Goal: Use online tool/utility: Utilize a website feature to perform a specific function

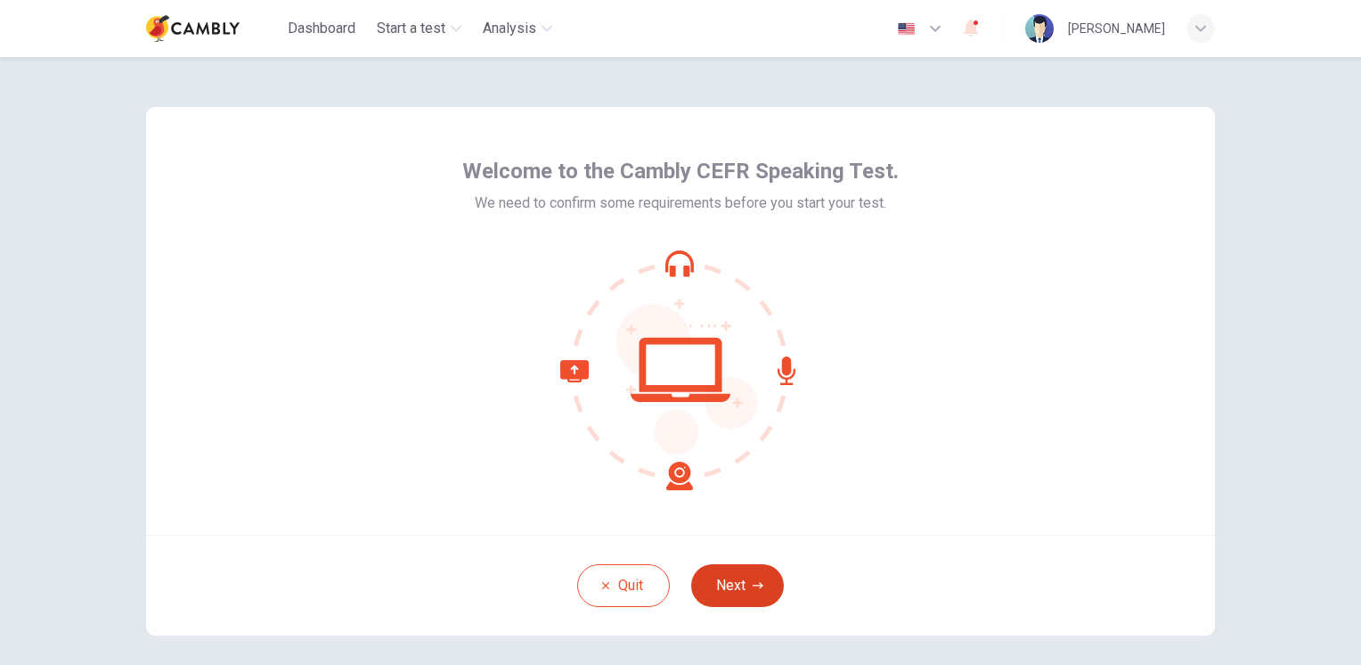
click at [741, 582] on button "Next" at bounding box center [737, 585] width 93 height 43
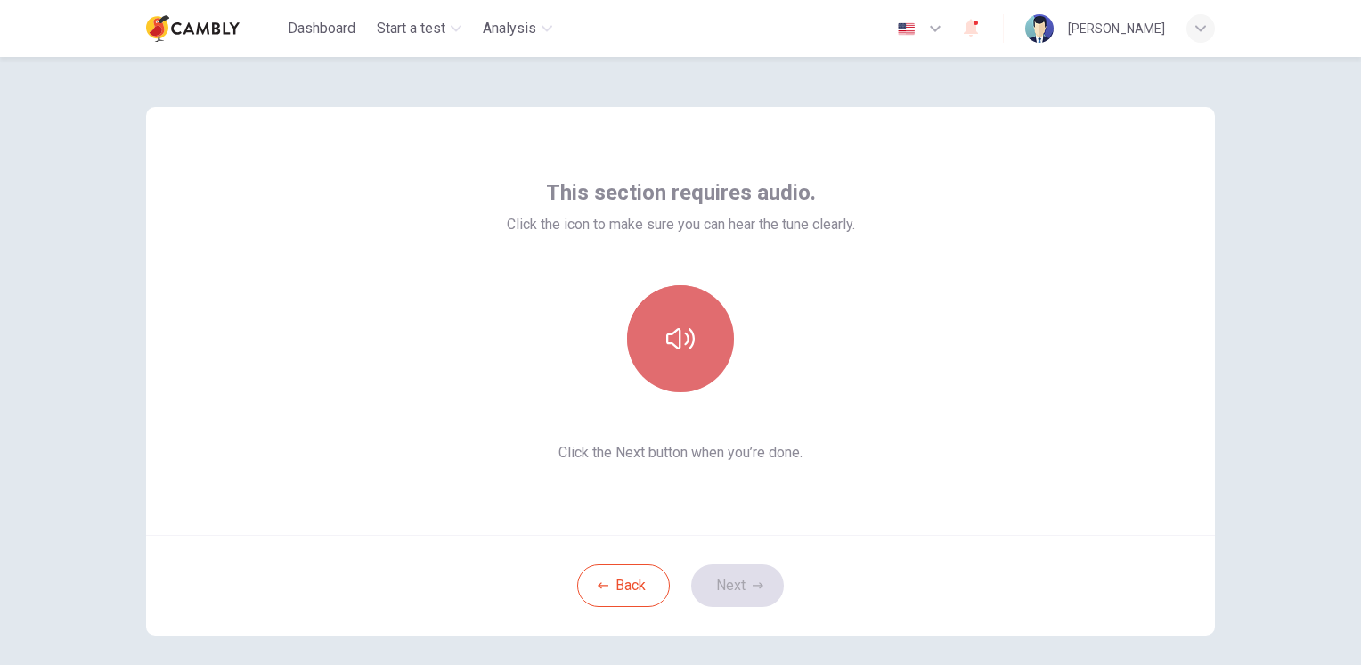
click at [673, 336] on icon "button" at bounding box center [680, 338] width 29 height 29
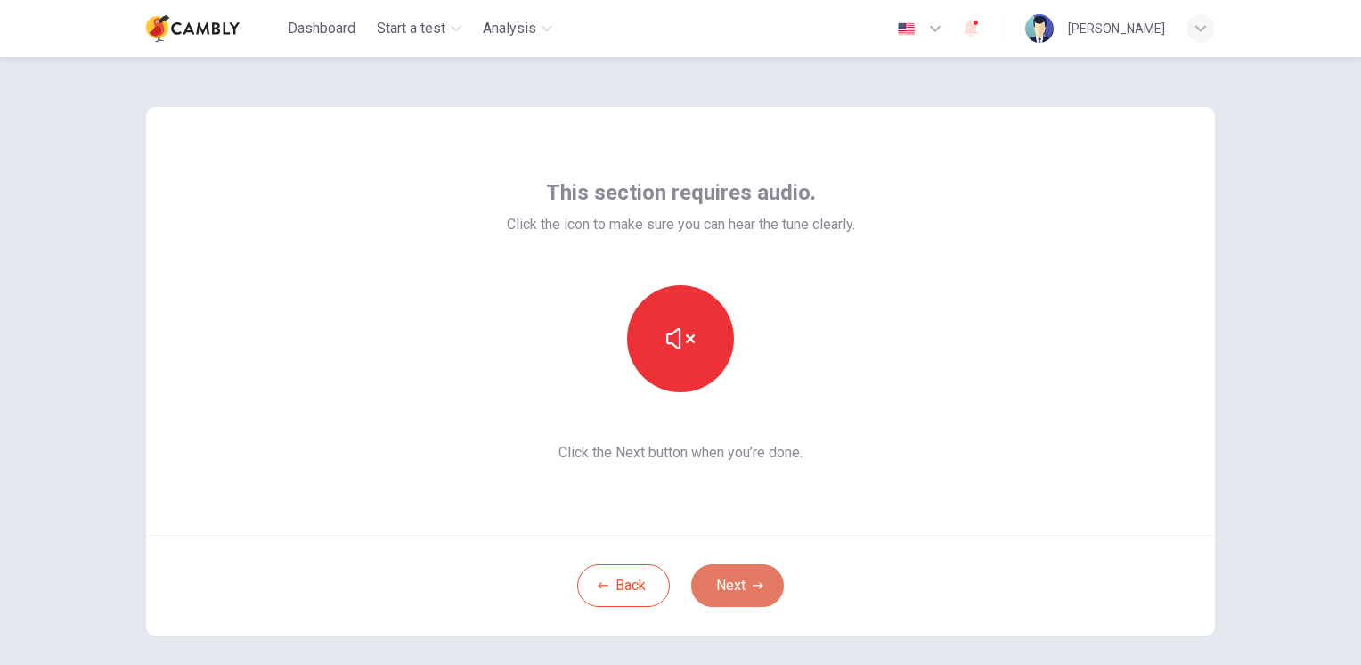
click at [739, 586] on button "Next" at bounding box center [737, 585] width 93 height 43
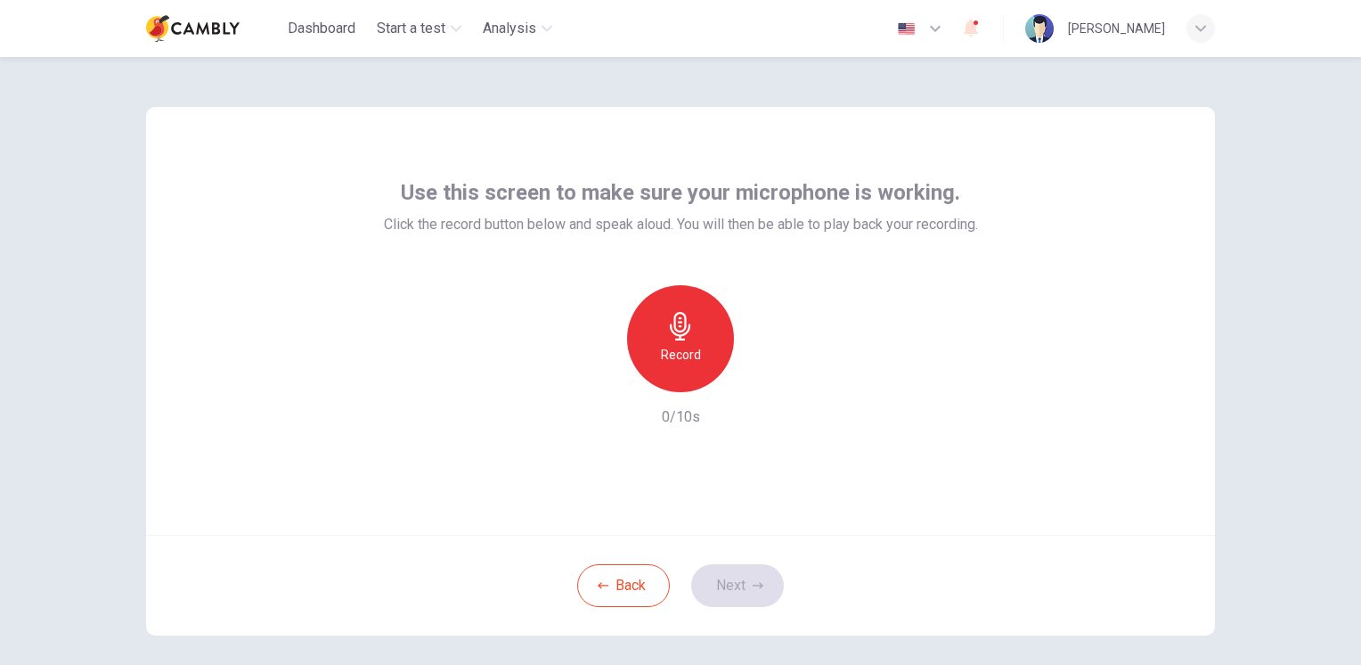
click at [677, 340] on div "Record" at bounding box center [680, 338] width 107 height 107
click at [672, 347] on h6 "Stop" at bounding box center [680, 354] width 27 height 21
click at [728, 588] on button "Next" at bounding box center [737, 585] width 93 height 43
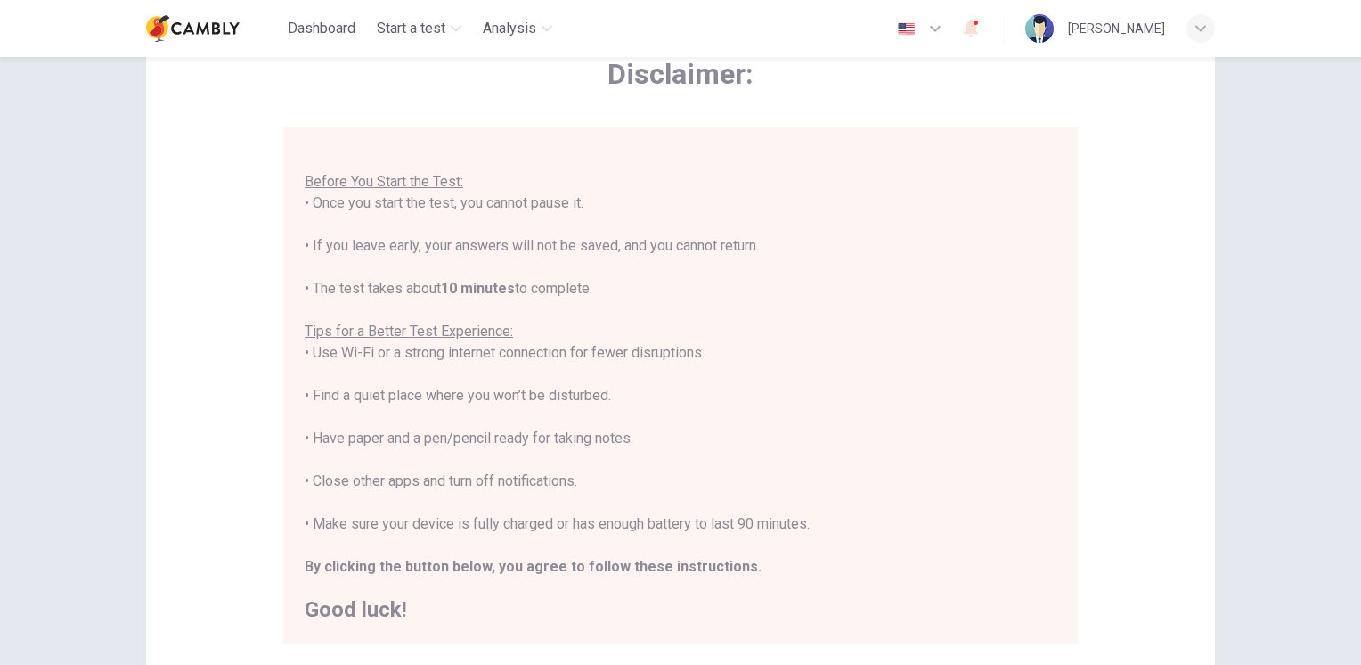
scroll to position [178, 0]
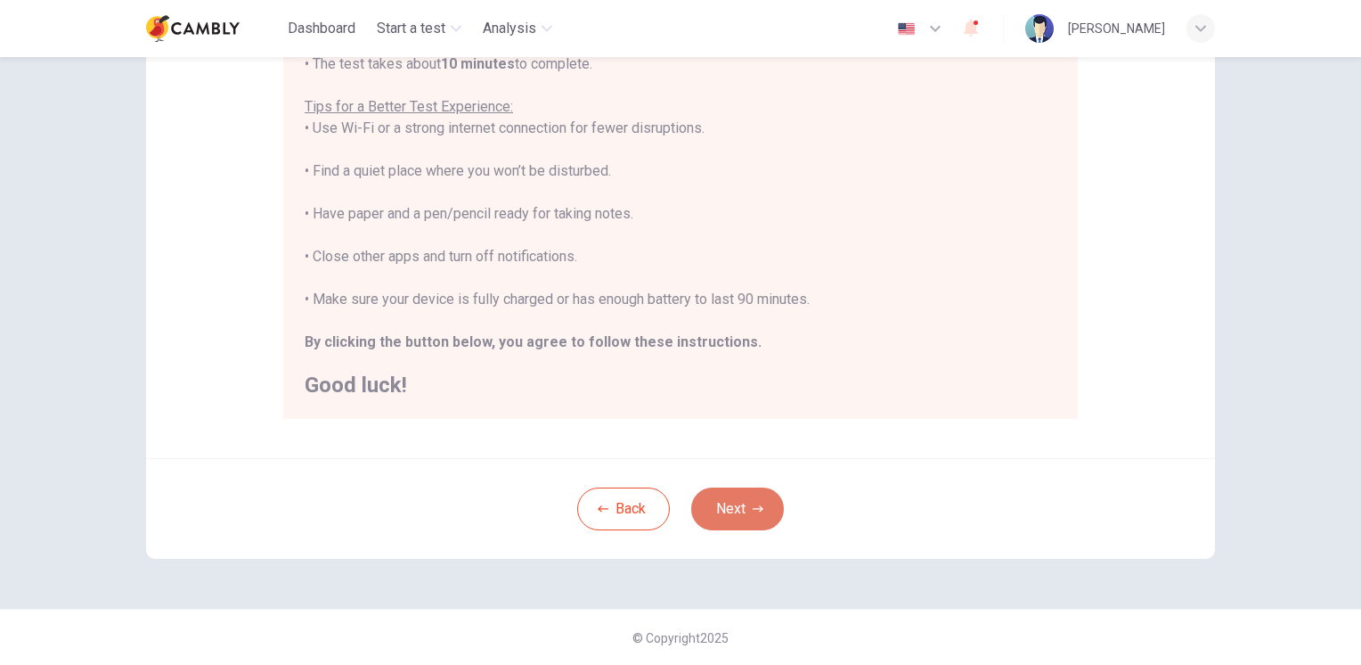
click at [729, 509] on button "Next" at bounding box center [737, 508] width 93 height 43
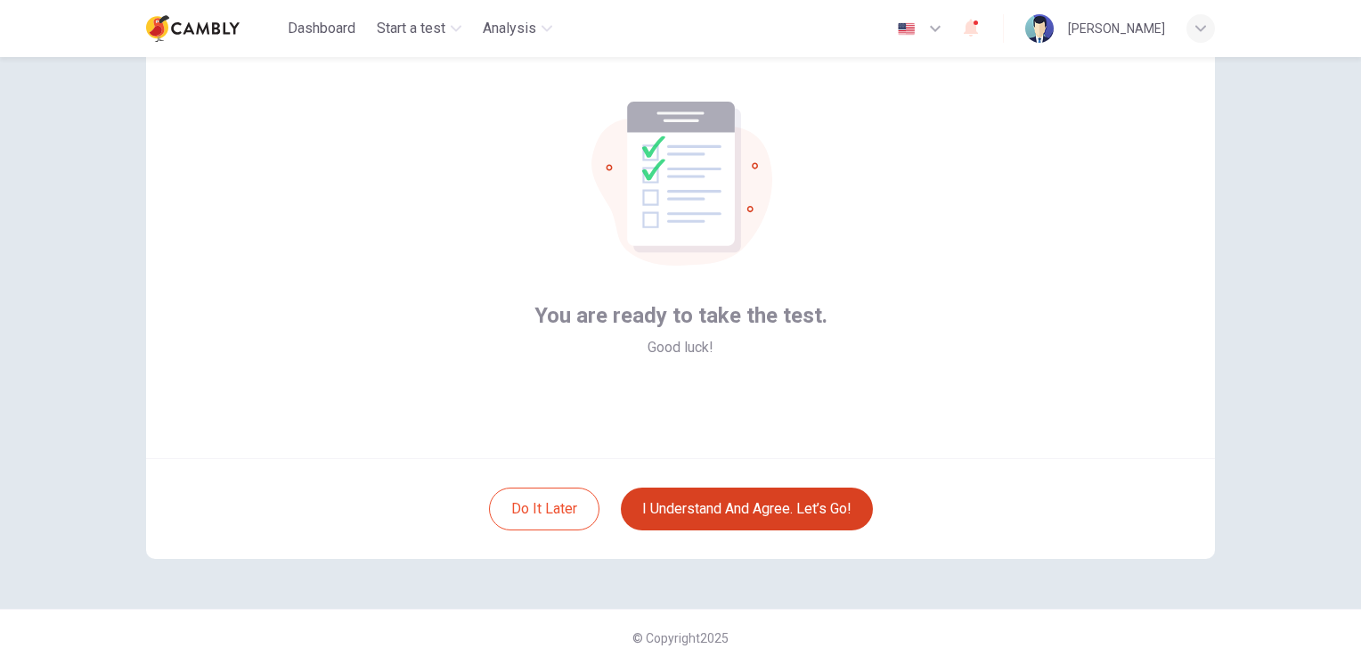
click at [722, 510] on button "I understand and agree. Let’s go!" at bounding box center [747, 508] width 252 height 43
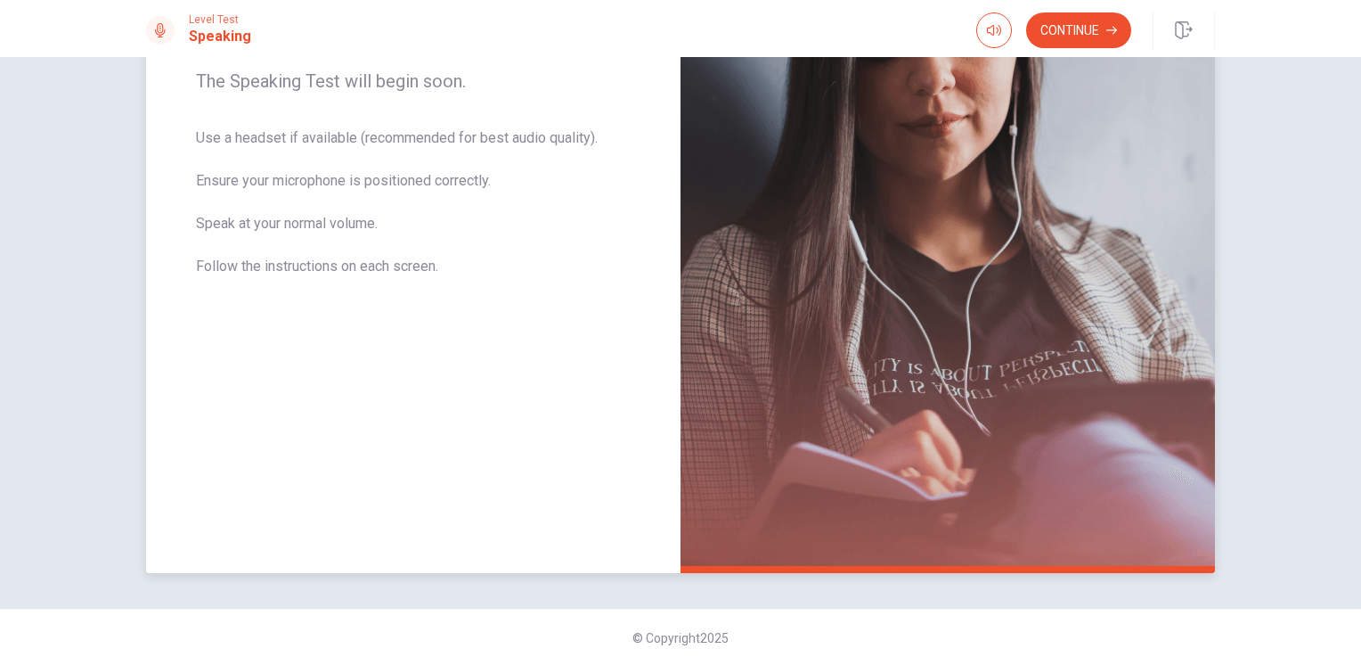
scroll to position [118, 0]
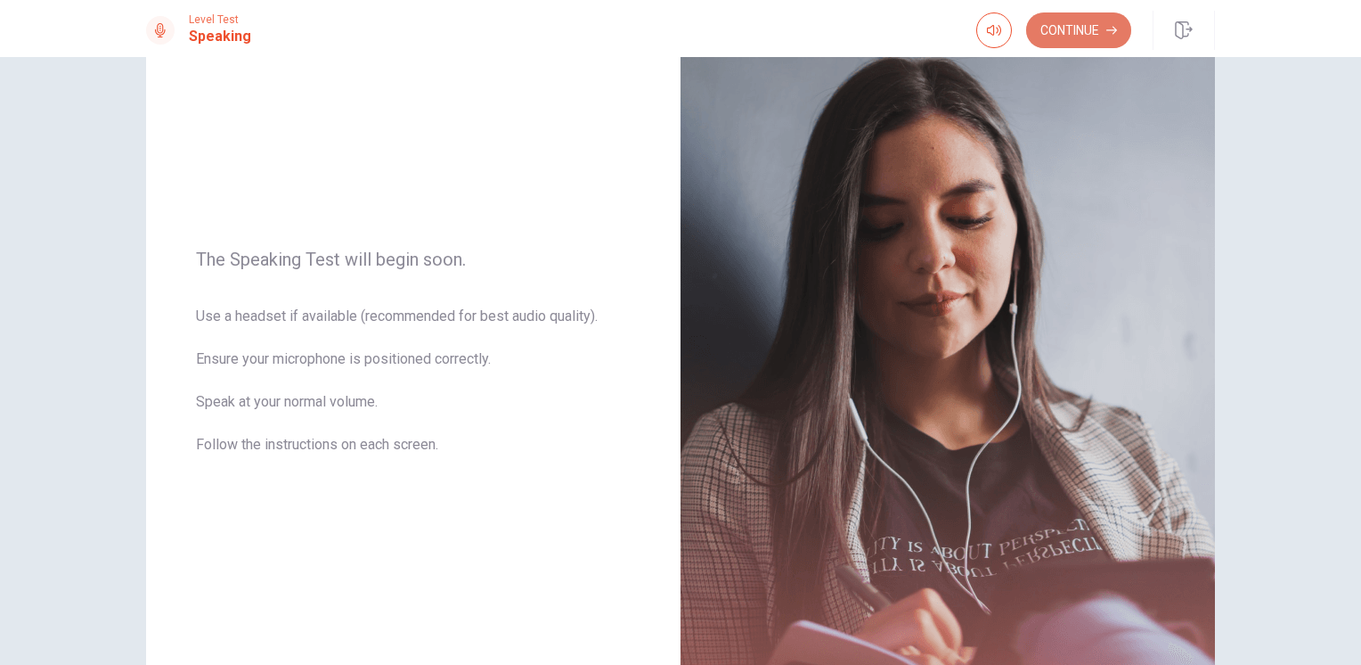
click at [1057, 41] on button "Continue" at bounding box center [1078, 30] width 105 height 36
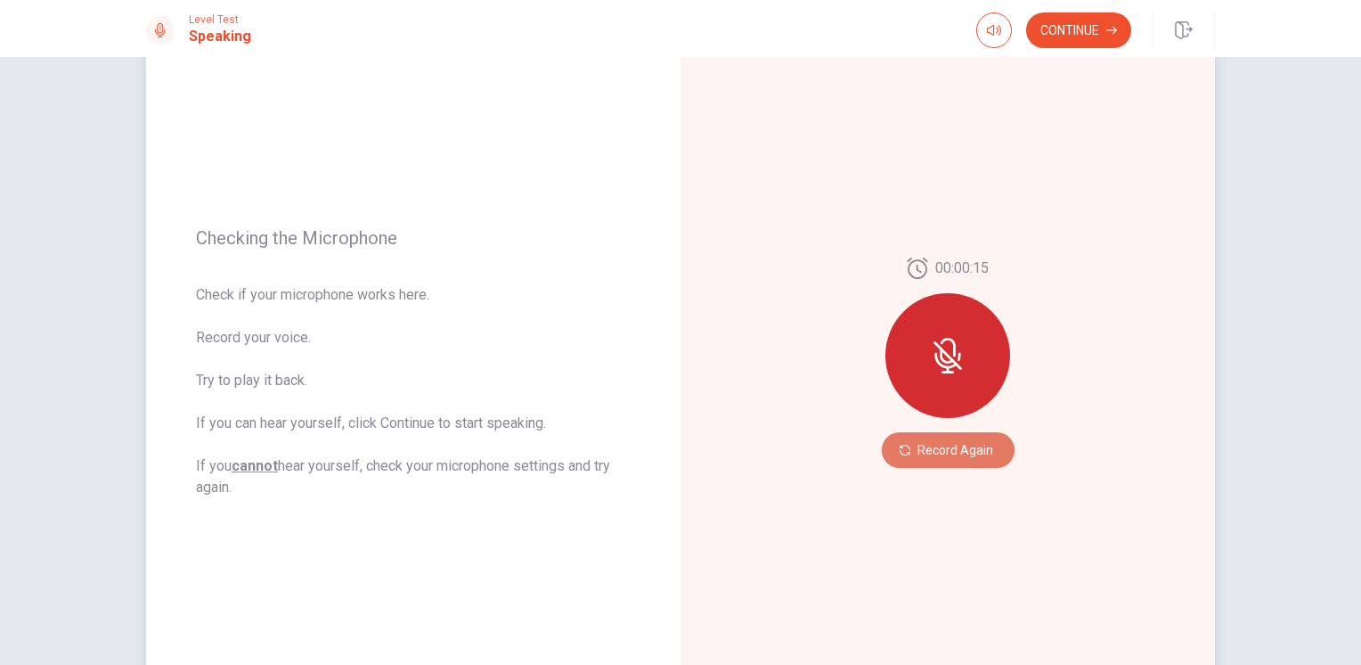
click at [939, 453] on button "Record Again" at bounding box center [948, 450] width 133 height 36
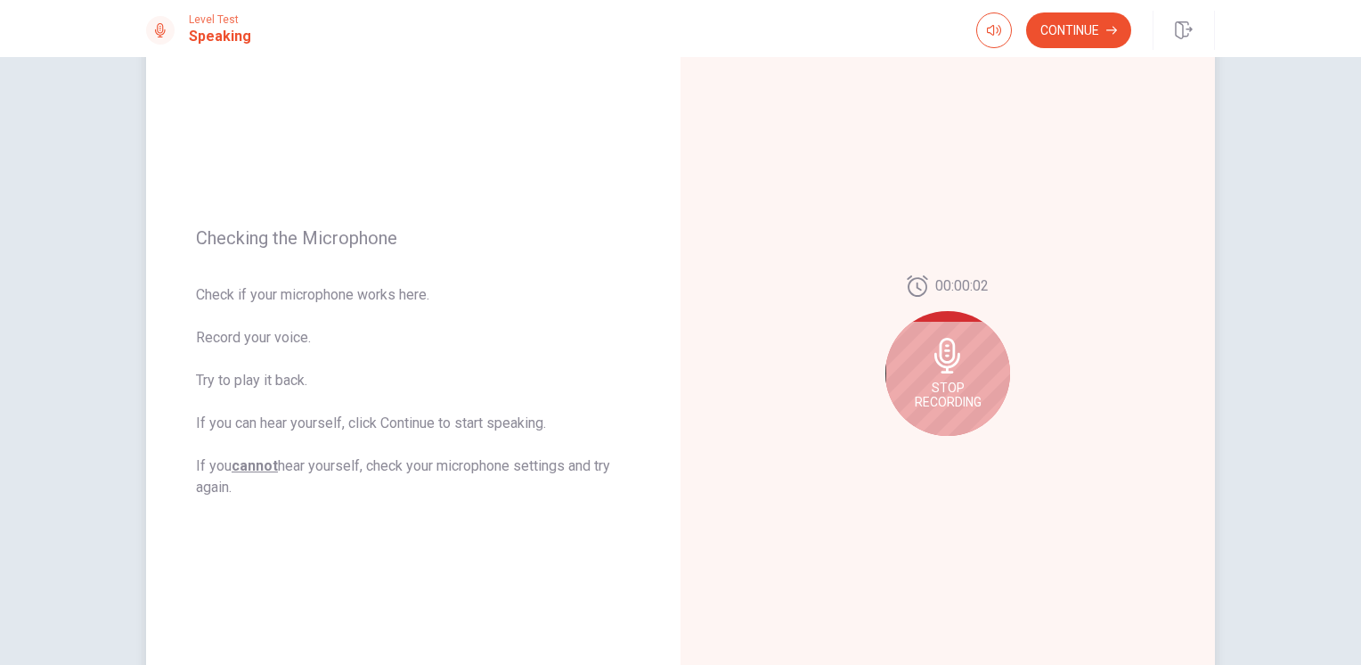
click at [955, 380] on span "Stop Recording" at bounding box center [948, 394] width 67 height 29
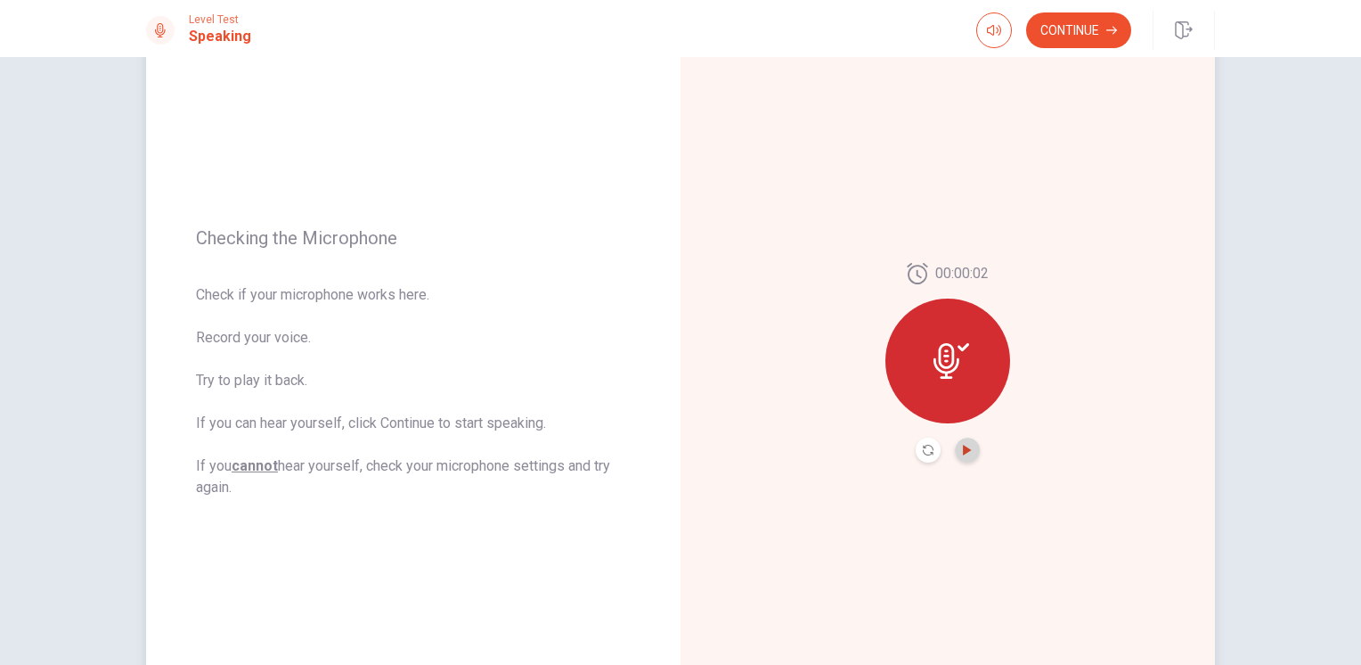
click at [964, 453] on icon "Play Audio" at bounding box center [967, 450] width 11 height 11
click at [1073, 31] on button "Continue" at bounding box center [1078, 30] width 105 height 36
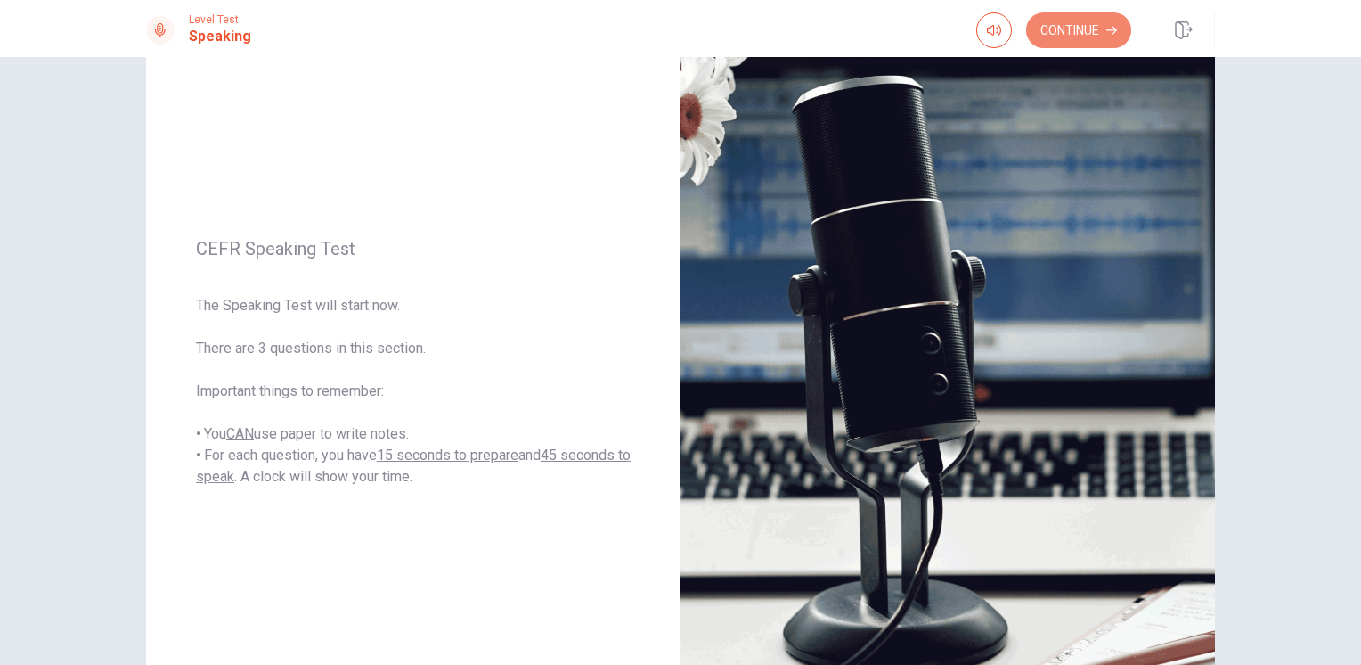
drag, startPoint x: 1052, startPoint y: 36, endPoint x: 988, endPoint y: 51, distance: 65.9
click at [1051, 37] on button "Continue" at bounding box center [1078, 30] width 105 height 36
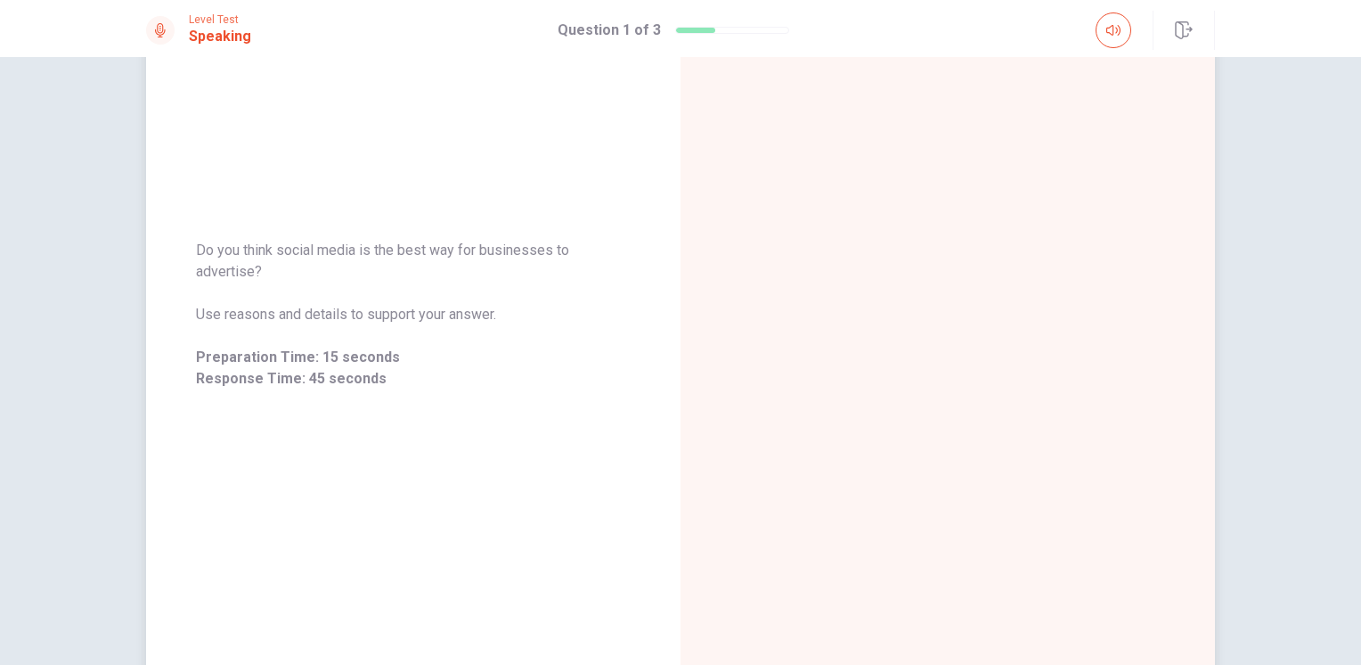
scroll to position [208, 0]
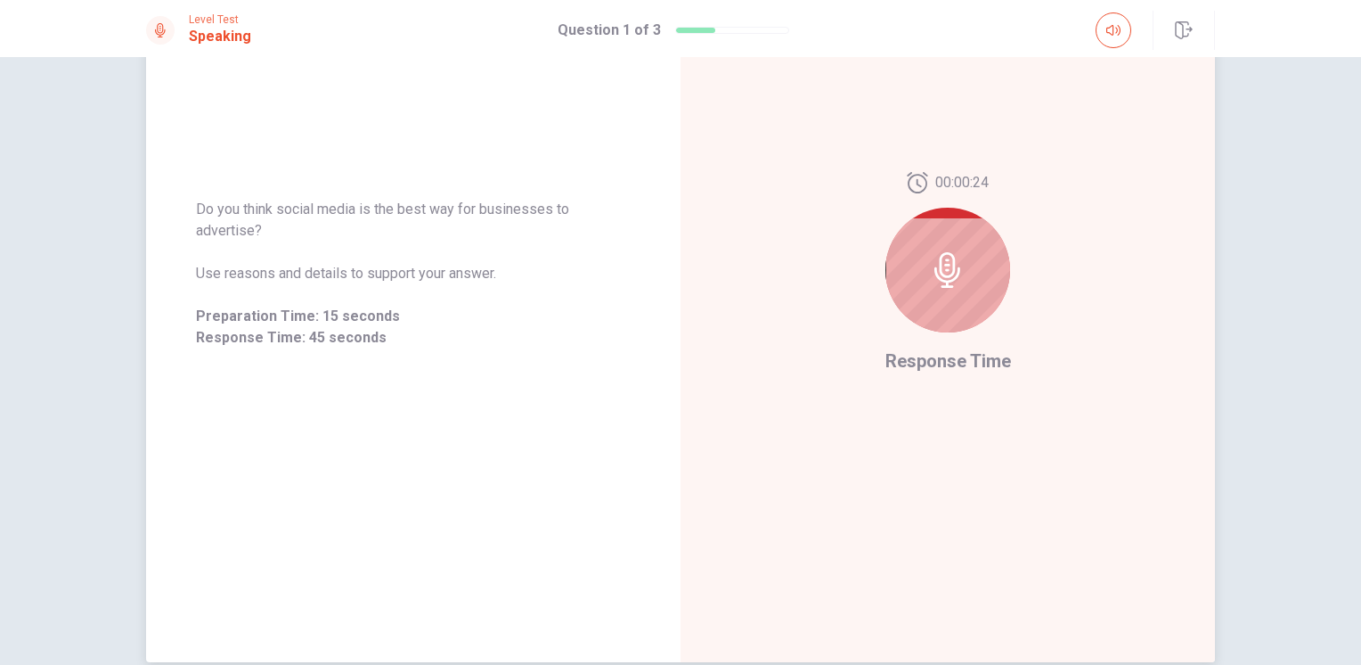
click at [940, 272] on icon at bounding box center [948, 270] width 36 height 36
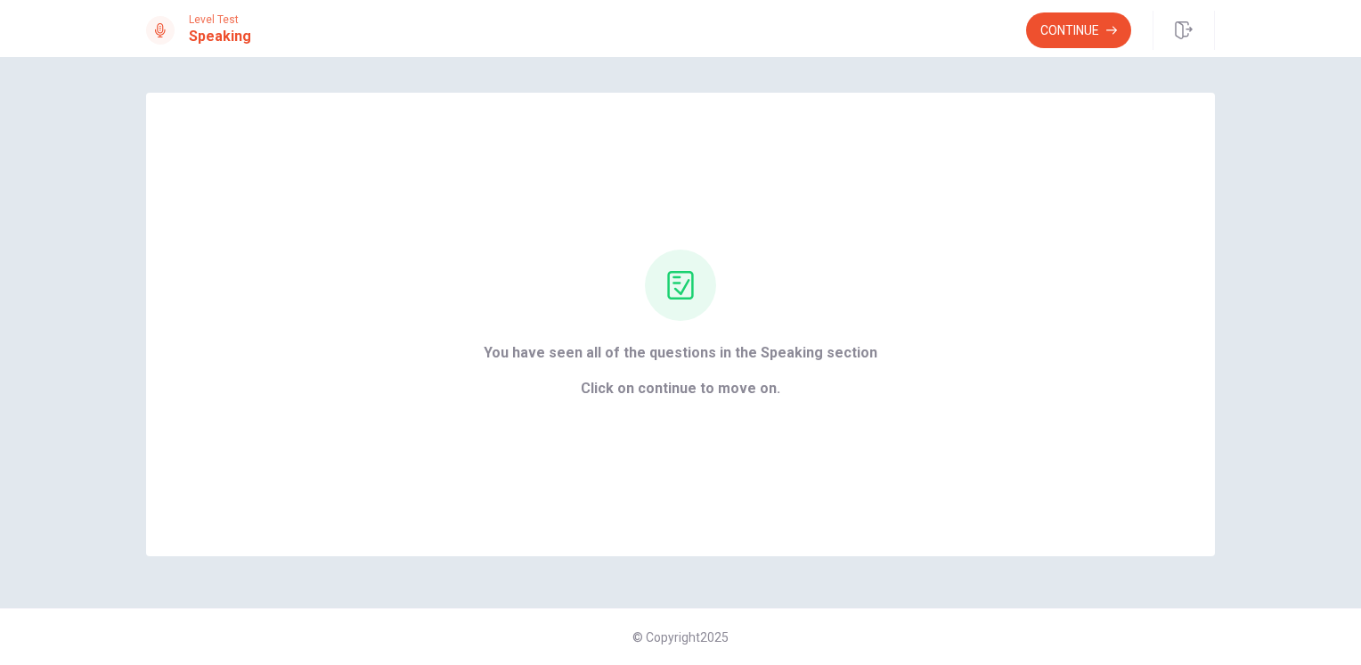
scroll to position [0, 0]
drag, startPoint x: 1075, startPoint y: 29, endPoint x: 1076, endPoint y: 39, distance: 10.7
click at [1077, 28] on button "Continue" at bounding box center [1078, 30] width 105 height 36
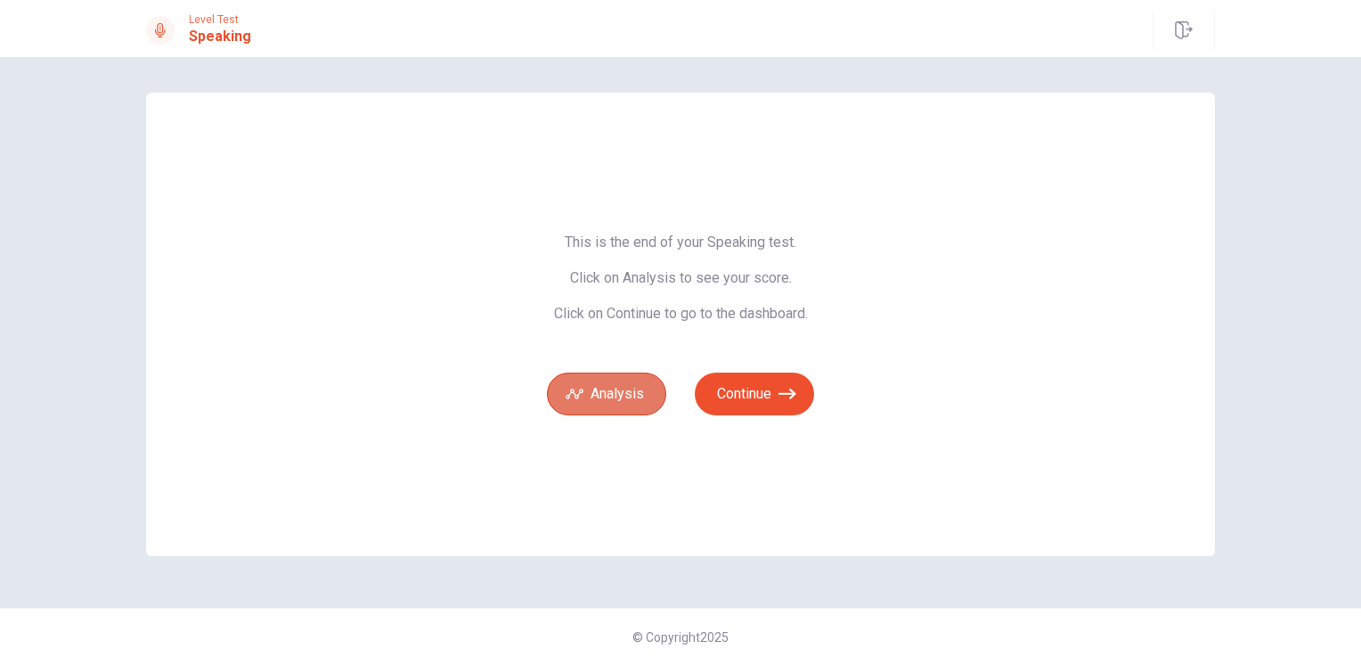
click at [604, 394] on button "Analysis" at bounding box center [606, 393] width 119 height 43
